Goal: Task Accomplishment & Management: Use online tool/utility

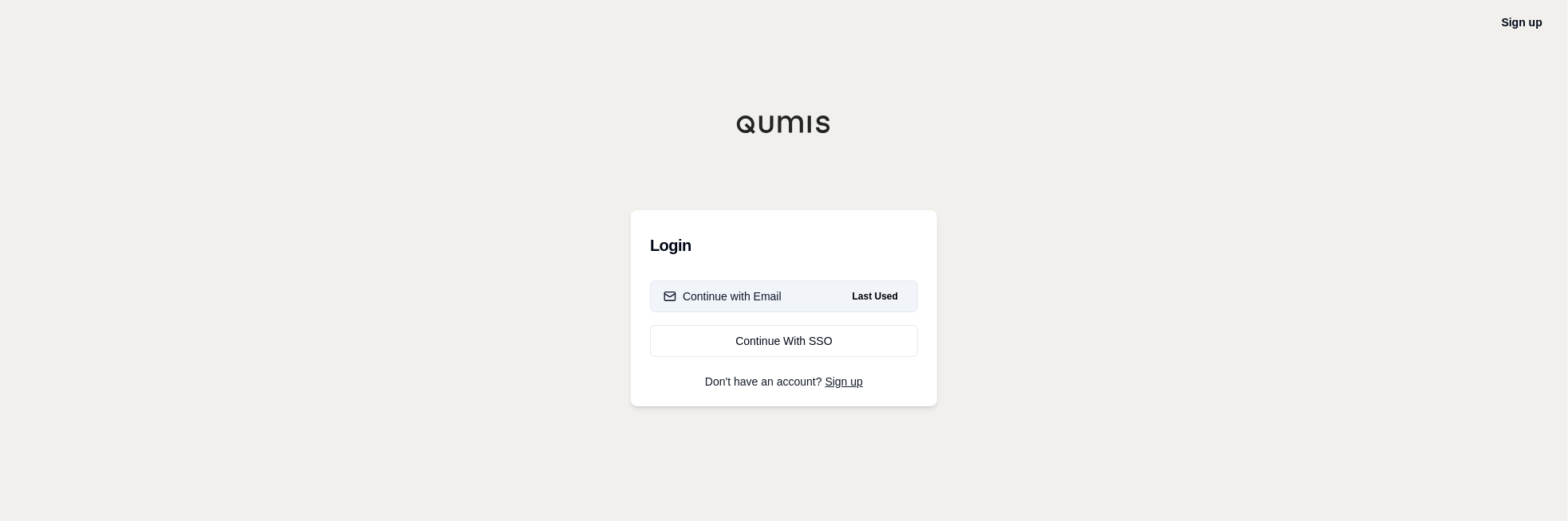
click at [784, 295] on button "Continue with Email Last Used" at bounding box center [784, 296] width 268 height 32
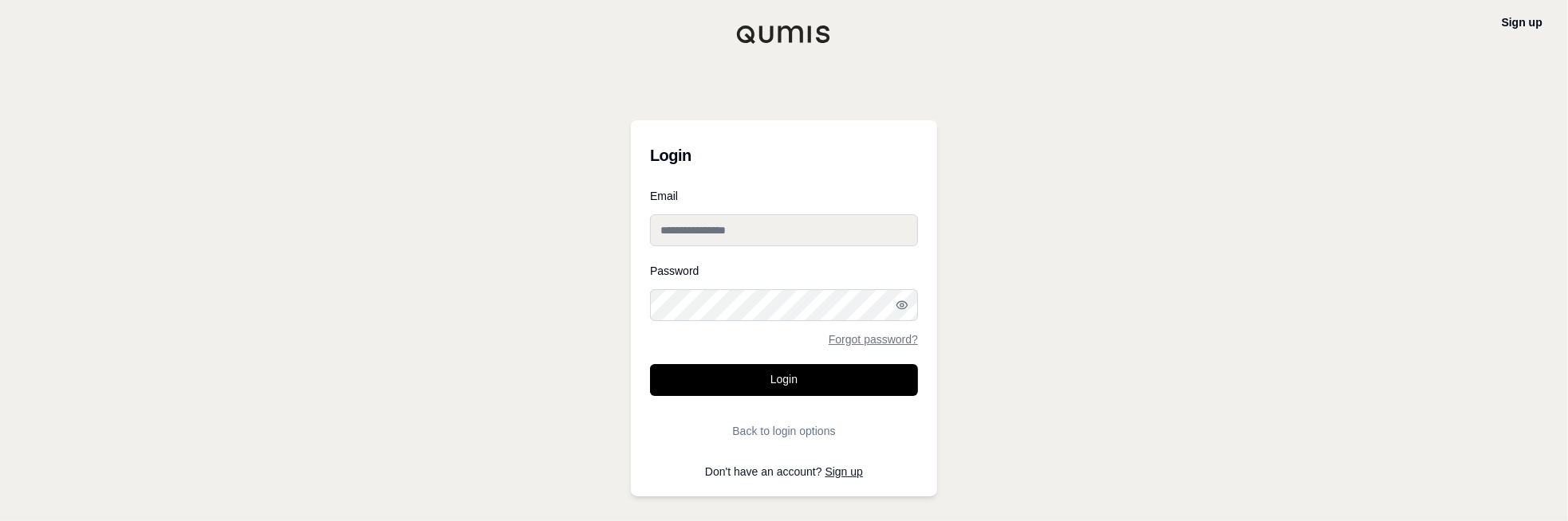
type input "**********"
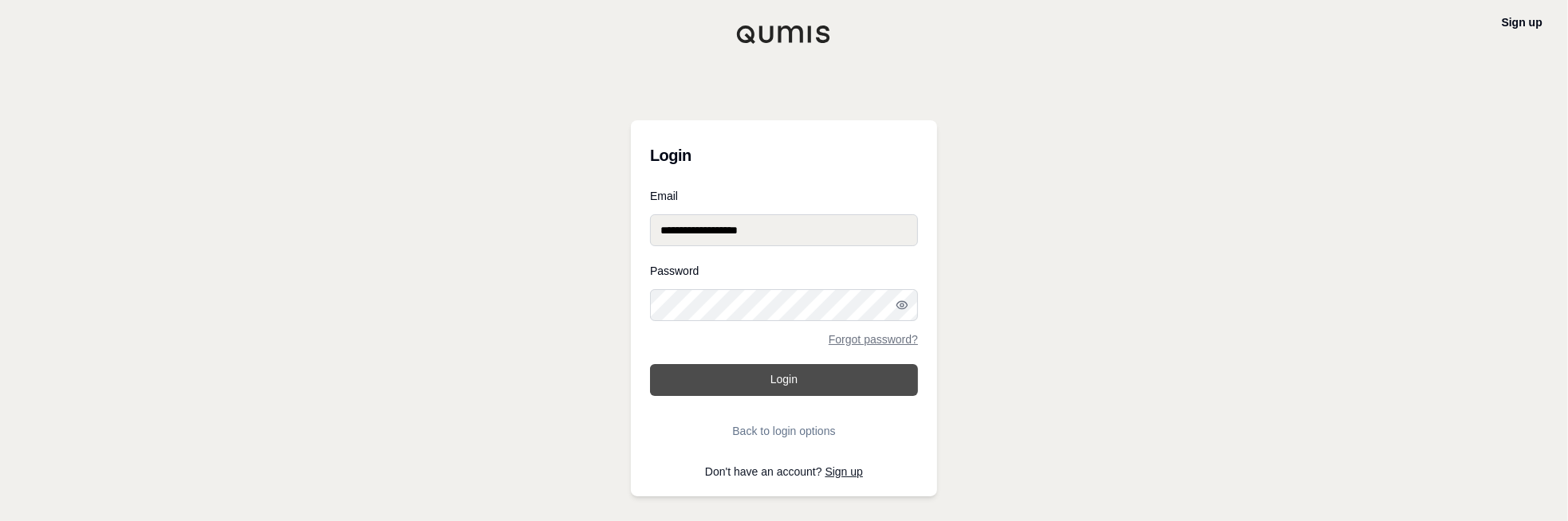
click at [839, 375] on form "**********" at bounding box center [784, 319] width 268 height 256
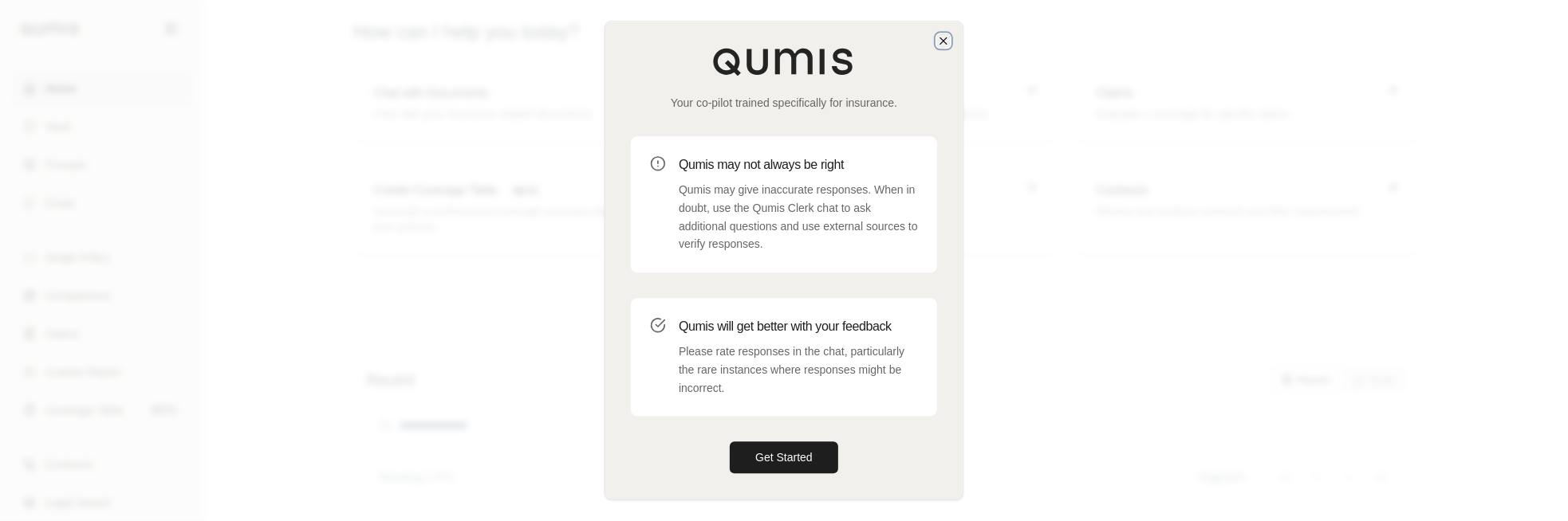
click at [943, 42] on icon "button" at bounding box center [943, 40] width 12 height 12
